Goal: Information Seeking & Learning: Learn about a topic

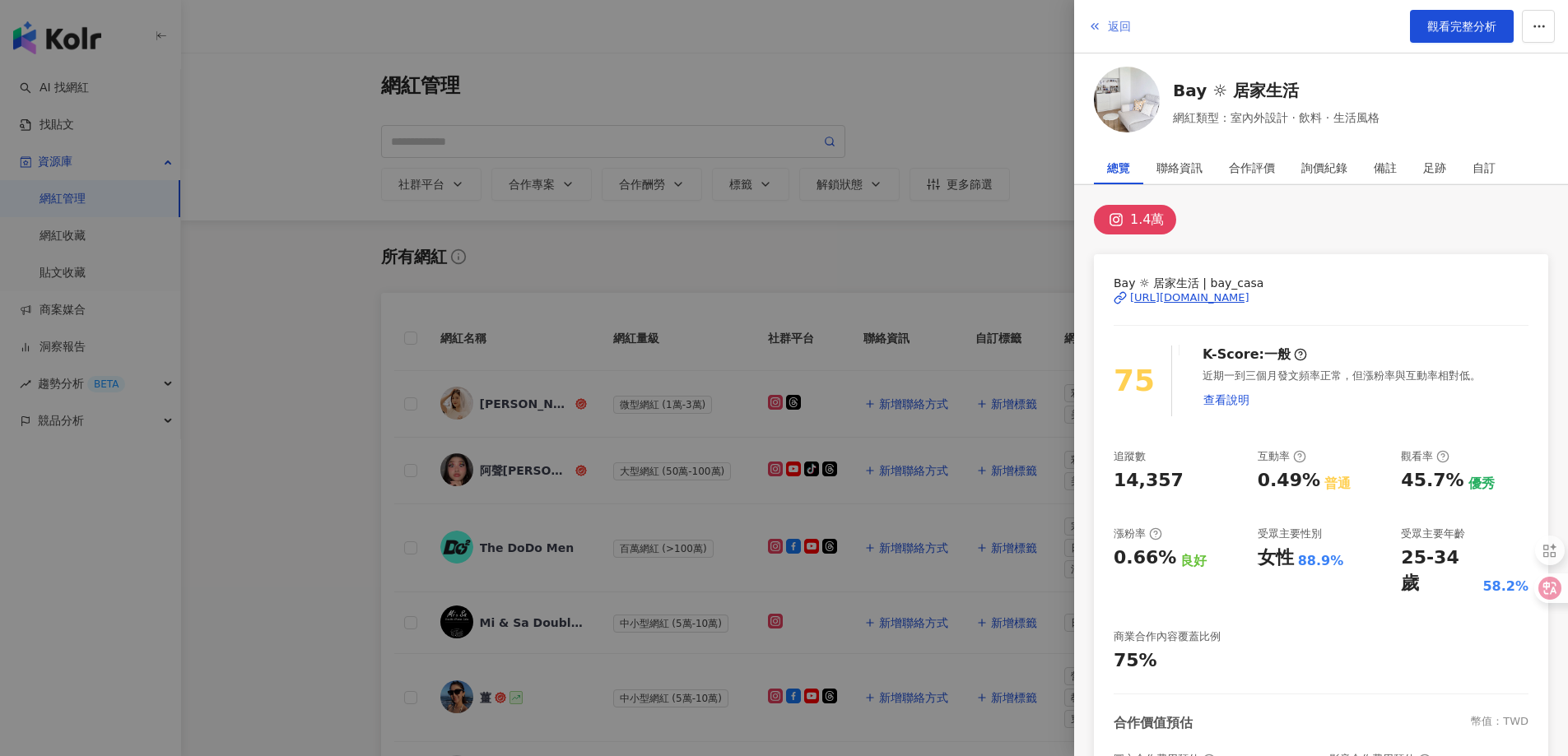
click at [1118, 28] on span "返回" at bounding box center [1119, 26] width 23 height 13
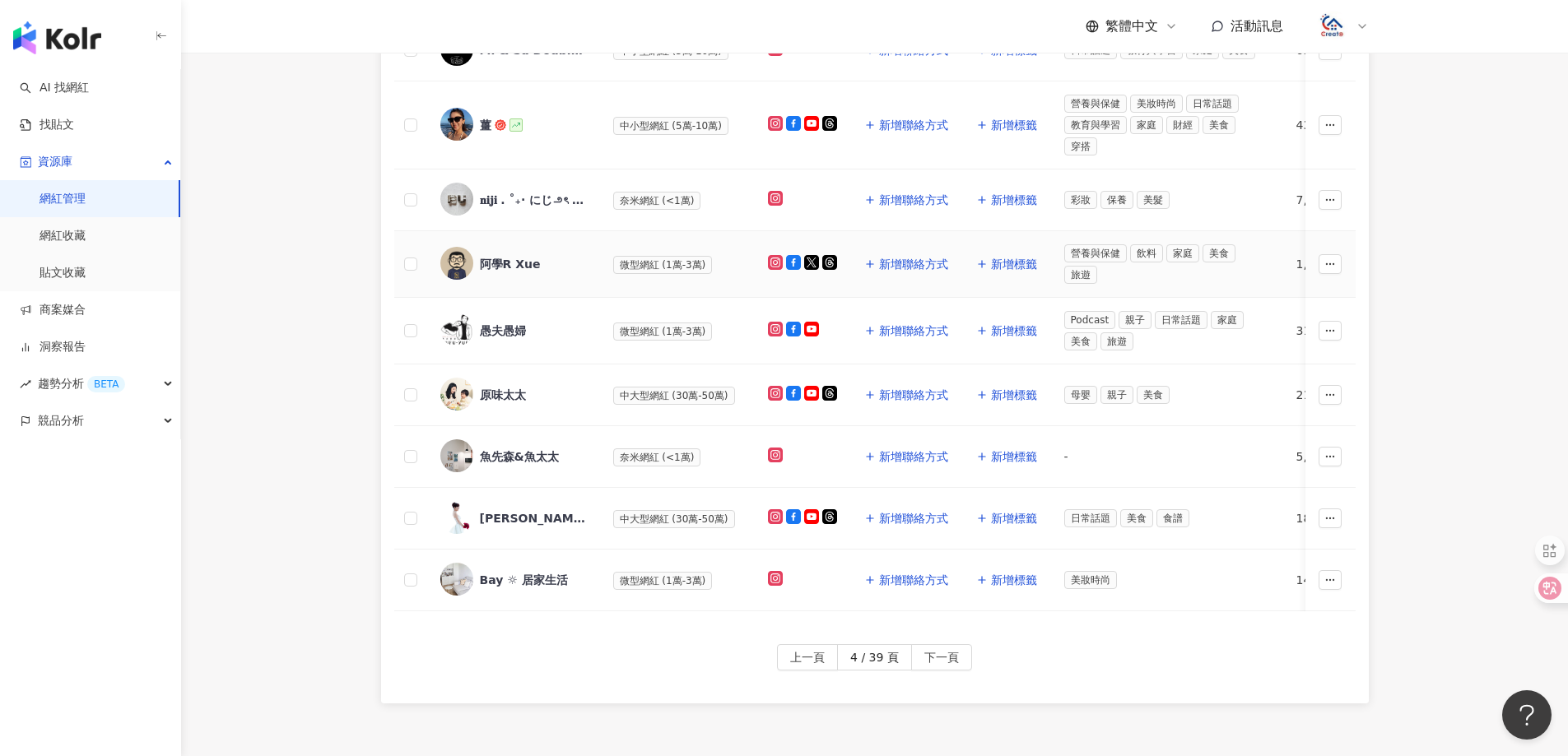
scroll to position [576, 0]
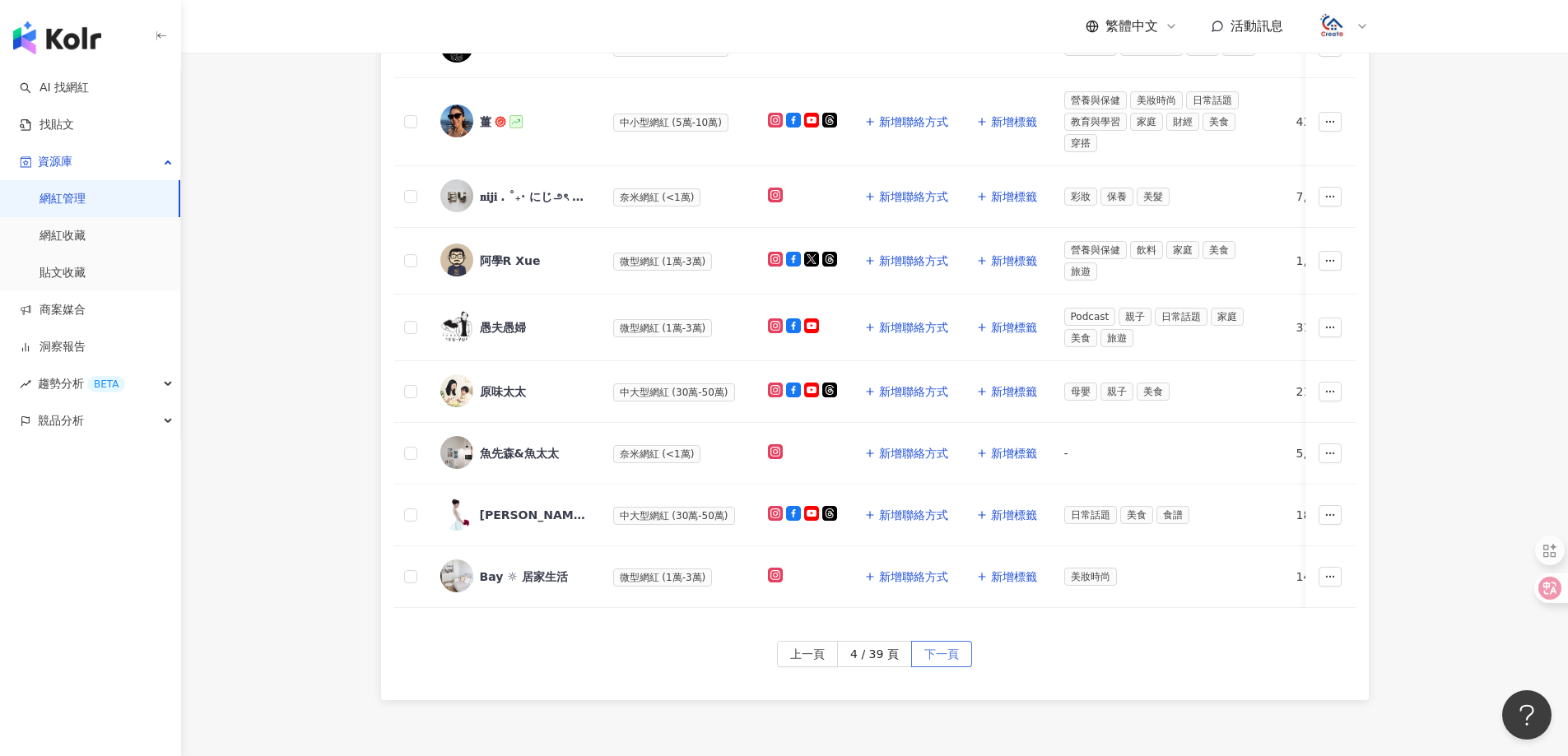
click at [931, 663] on span "下一頁" at bounding box center [941, 654] width 34 height 26
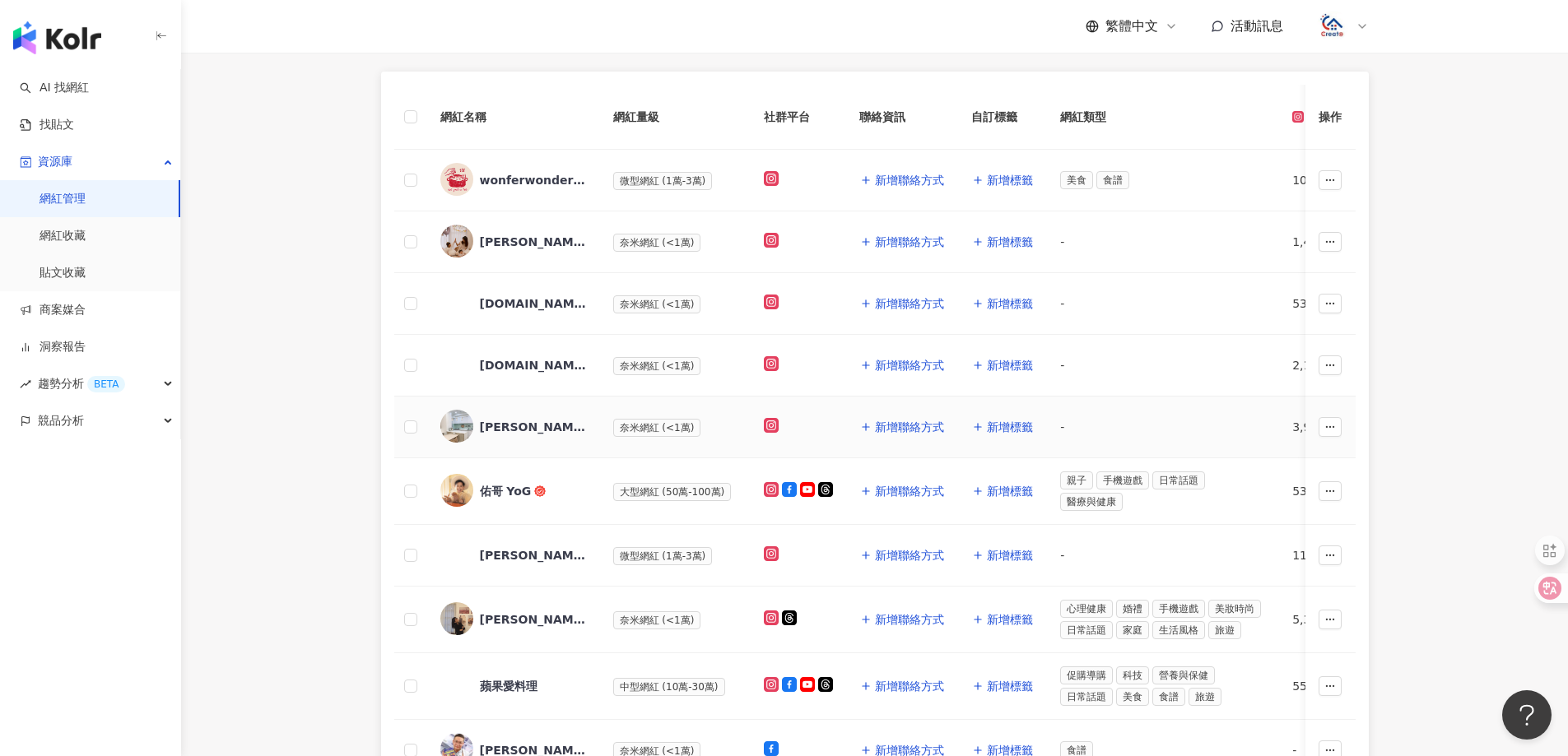
scroll to position [247, 0]
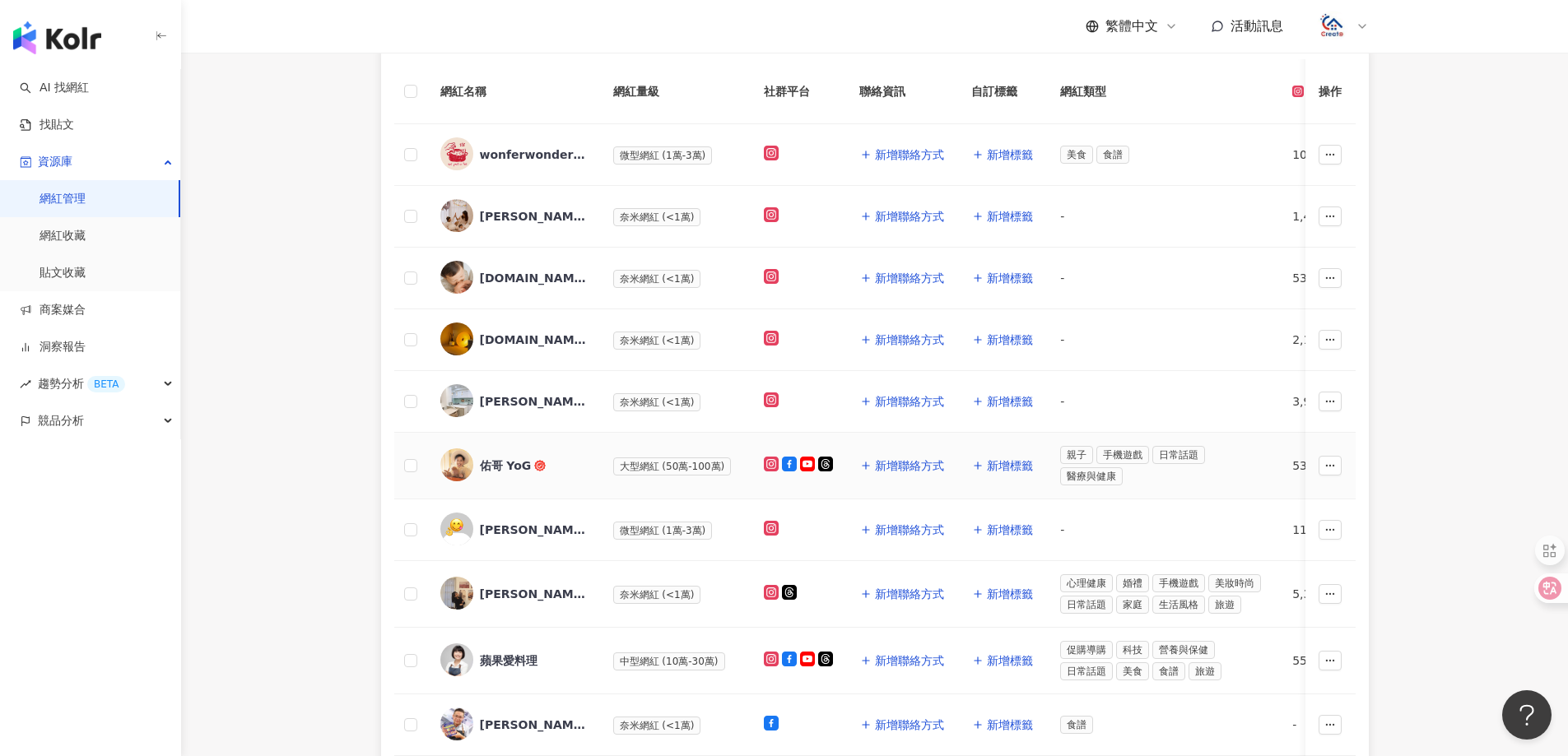
click at [494, 459] on div "佑哥 YoG" at bounding box center [506, 466] width 52 height 16
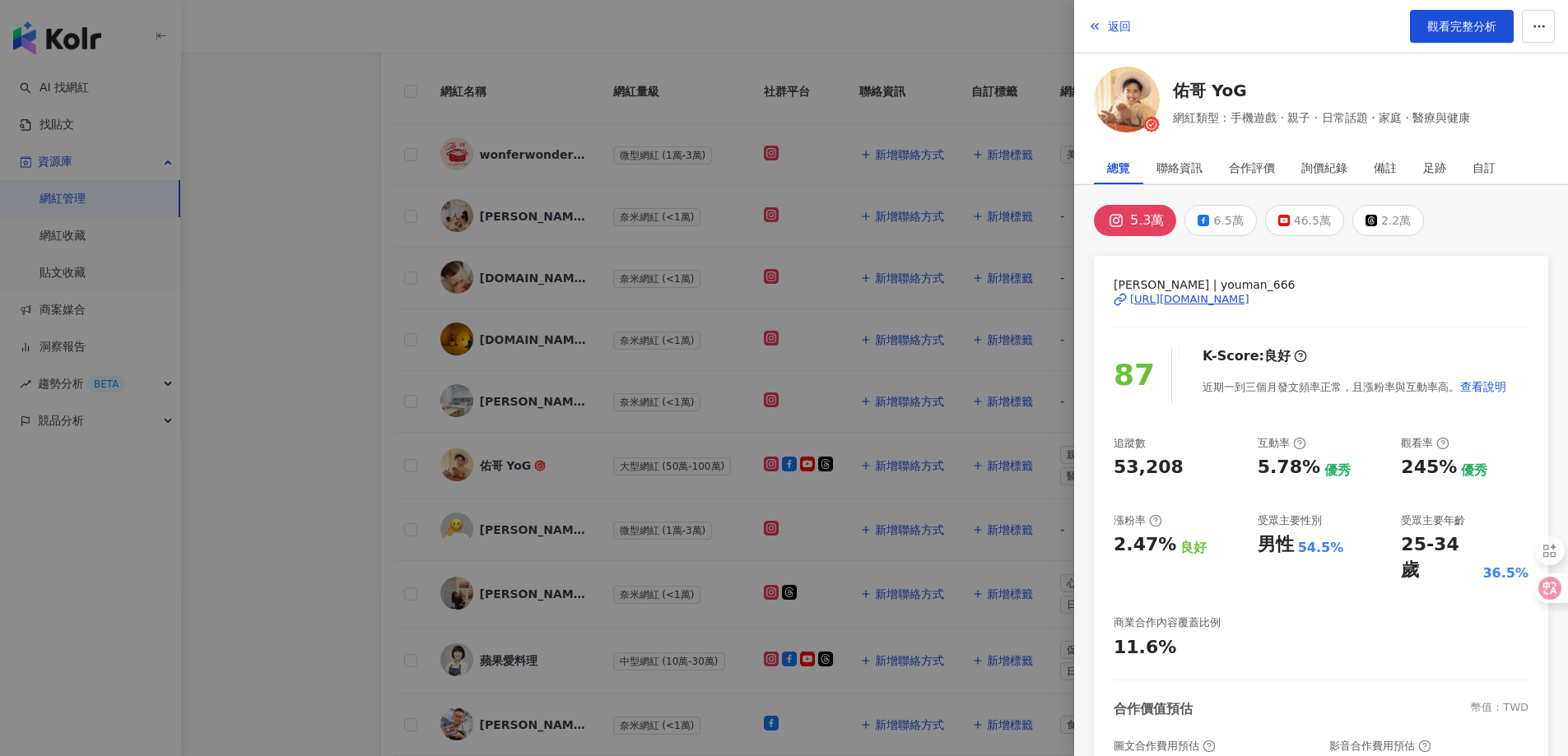
click at [1210, 293] on div "[URL][DOMAIN_NAME]" at bounding box center [1189, 299] width 120 height 14
drag, startPoint x: 1109, startPoint y: 22, endPoint x: 1100, endPoint y: 14, distance: 12.0
click at [1109, 22] on span "返回" at bounding box center [1119, 26] width 23 height 13
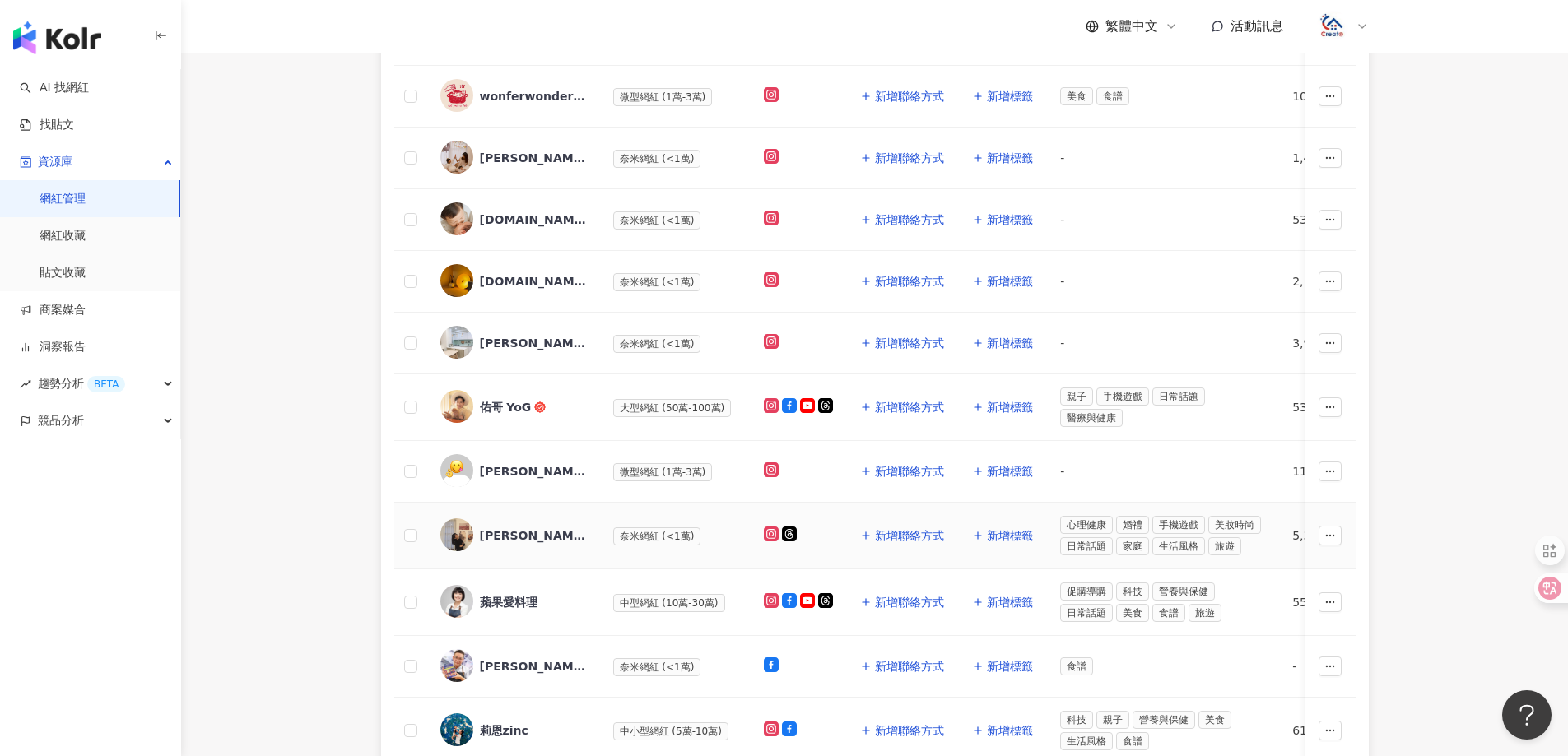
scroll to position [329, 0]
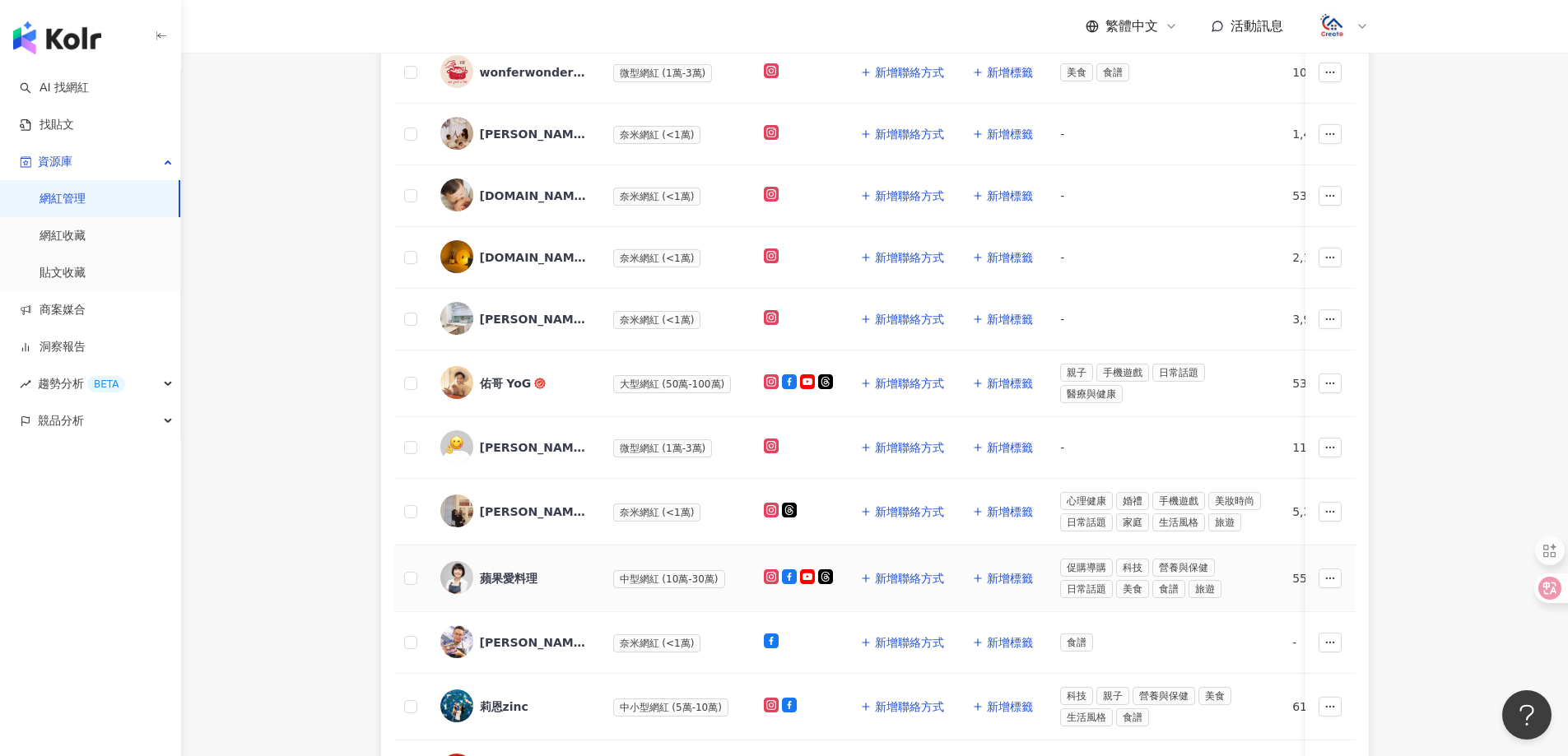
click at [503, 571] on div "蘋果愛料理" at bounding box center [509, 579] width 58 height 16
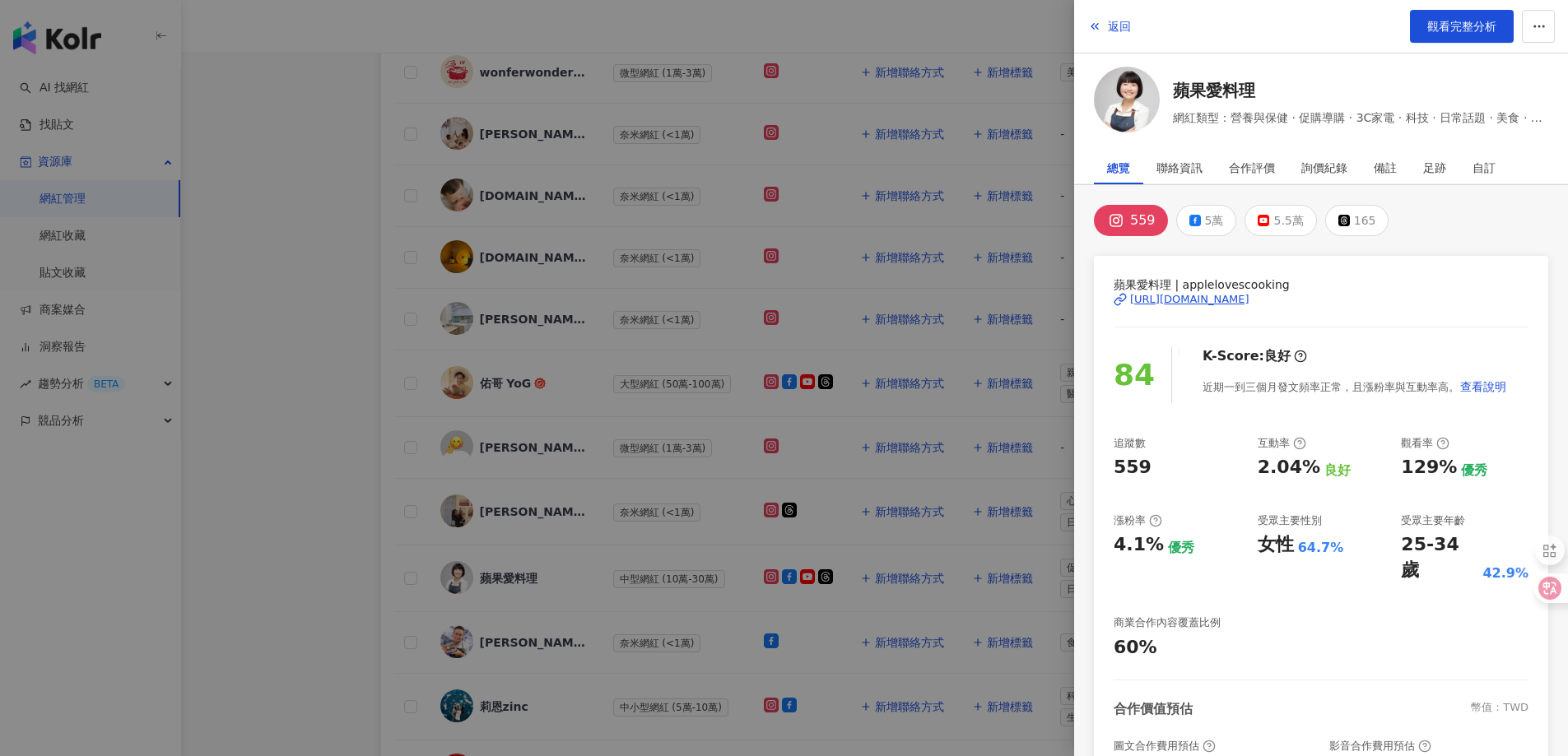
click at [1195, 305] on div "[URL][DOMAIN_NAME]" at bounding box center [1189, 299] width 120 height 14
click at [1120, 31] on span "返回" at bounding box center [1119, 26] width 23 height 13
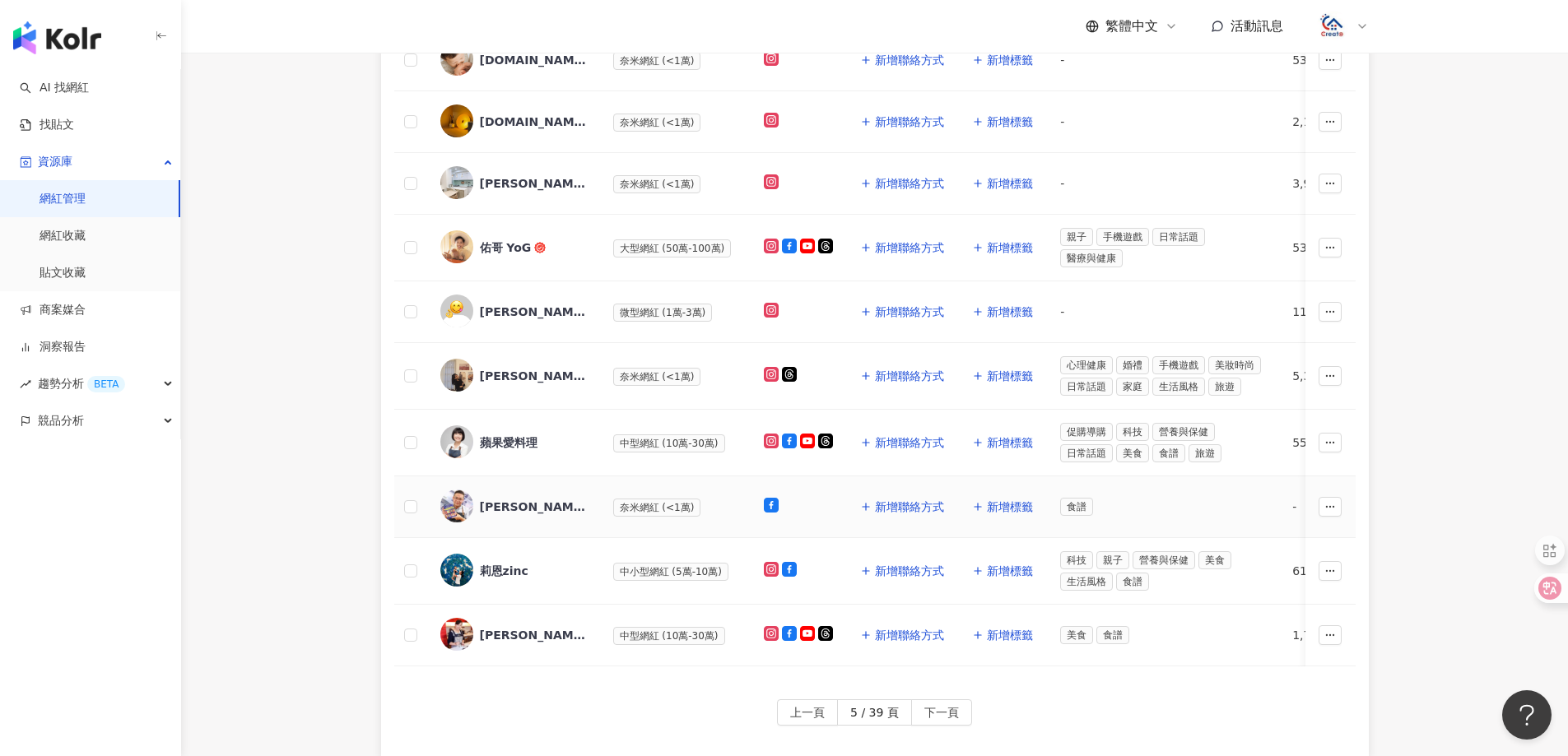
scroll to position [494, 0]
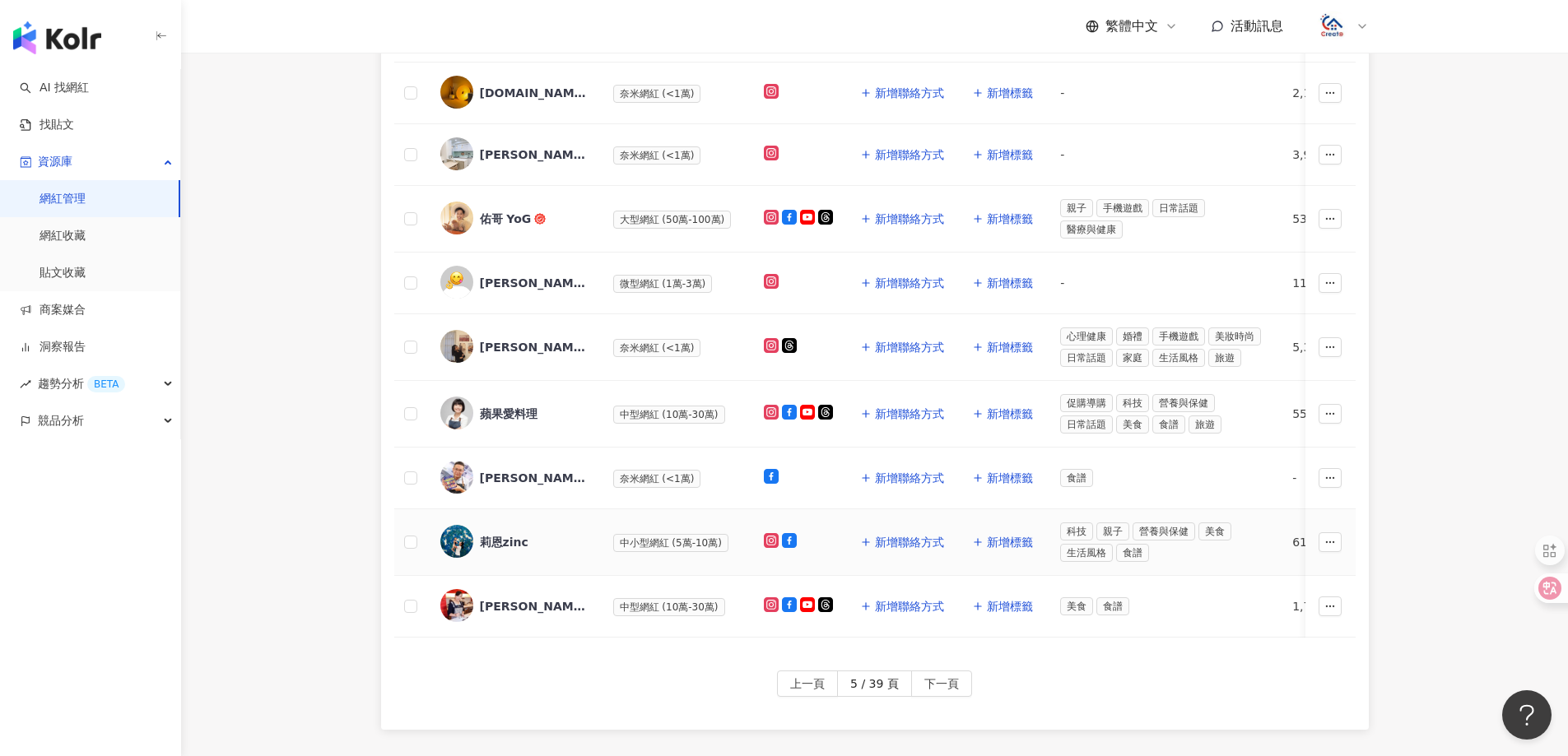
click at [689, 535] on span "中小型網紅 (5萬-10萬)" at bounding box center [671, 543] width 115 height 18
click at [497, 538] on div "莉恩zinc" at bounding box center [504, 542] width 49 height 16
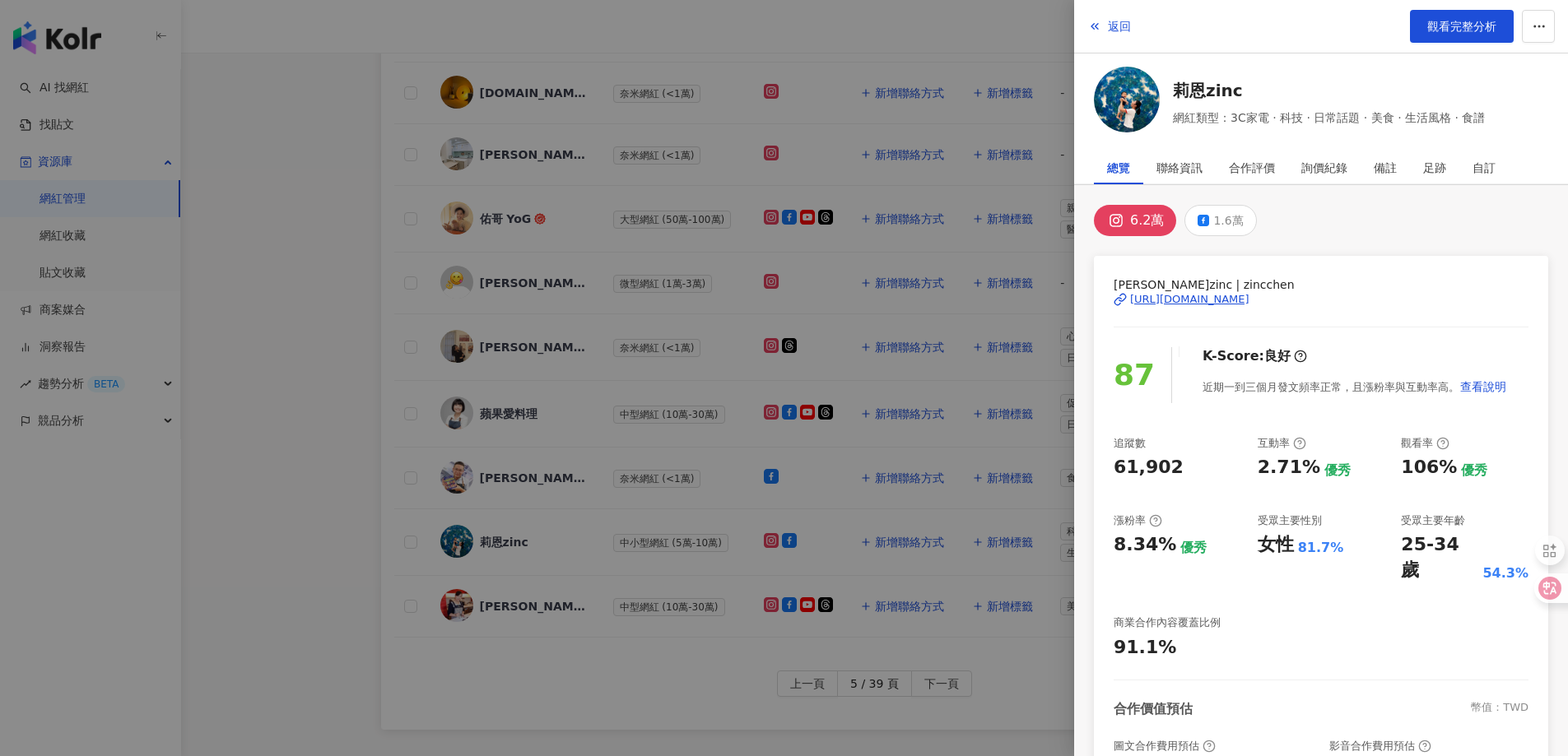
click at [1199, 304] on div "[URL][DOMAIN_NAME]" at bounding box center [1189, 299] width 120 height 14
click at [1123, 30] on span "返回" at bounding box center [1119, 26] width 23 height 13
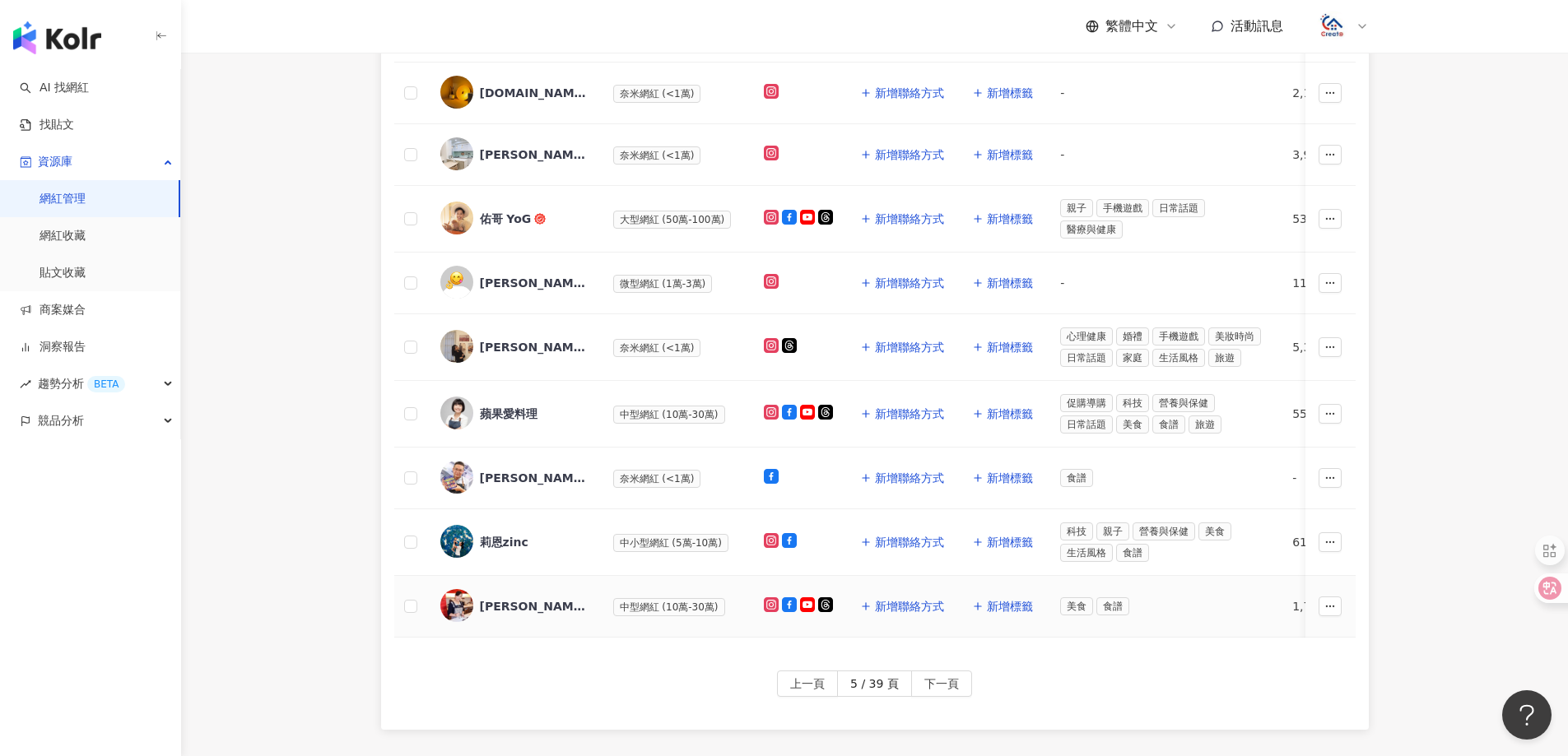
click at [512, 599] on div "[PERSON_NAME]生活美食料理" at bounding box center [533, 607] width 107 height 16
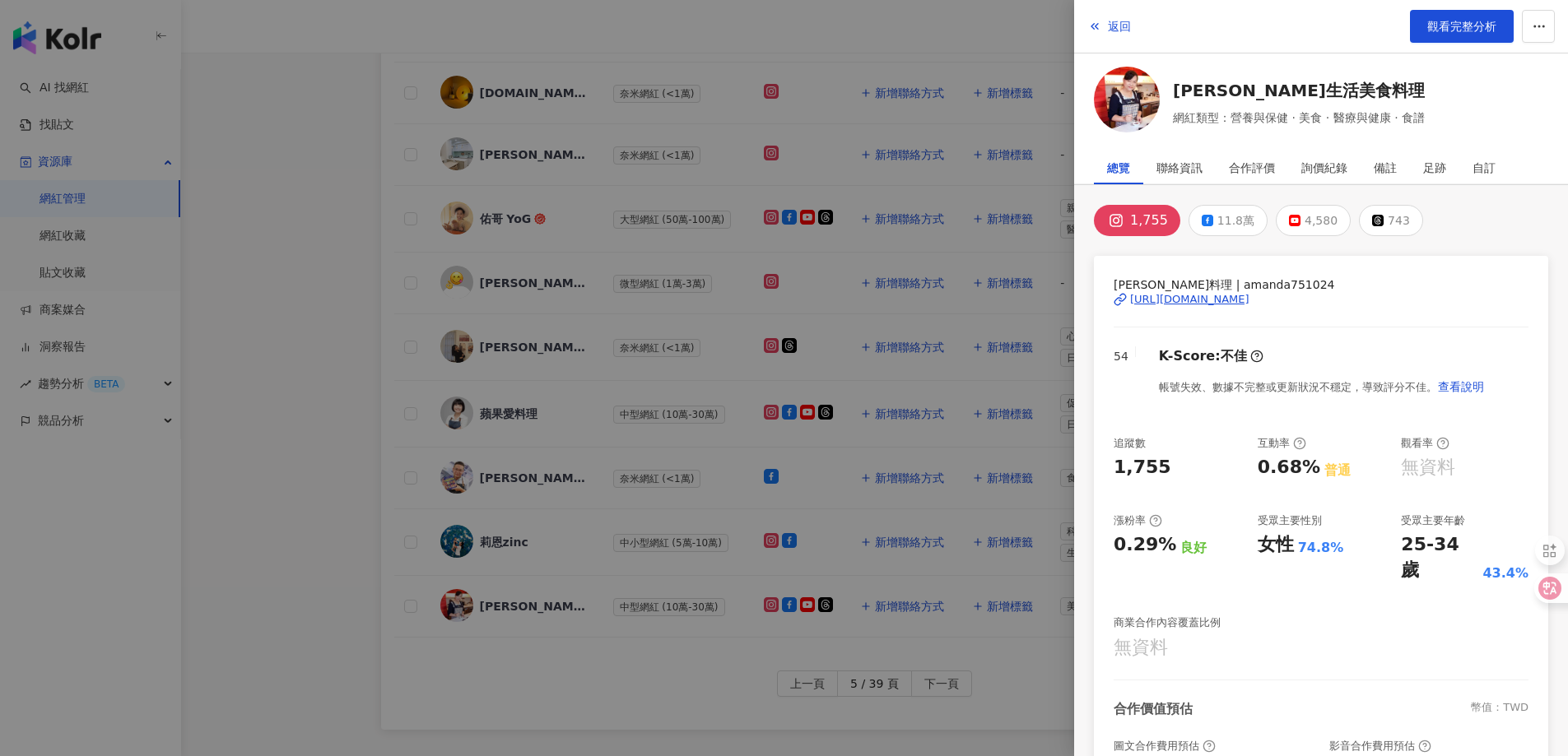
click at [1232, 293] on div "[URL][DOMAIN_NAME]" at bounding box center [1189, 299] width 120 height 14
